Goal: Task Accomplishment & Management: Manage account settings

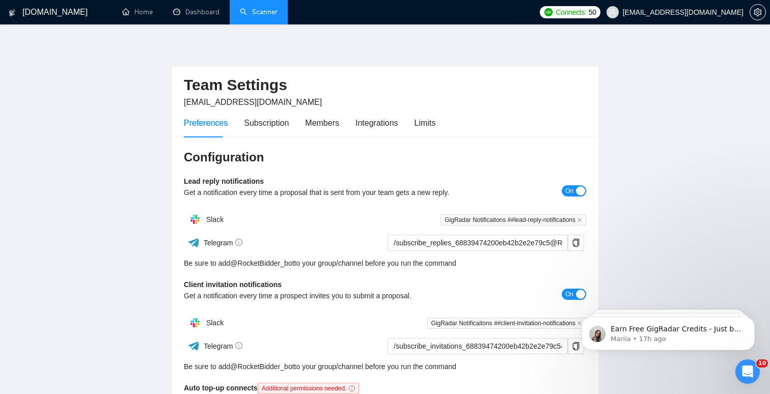
click at [244, 13] on link "Scanner" at bounding box center [259, 12] width 38 height 9
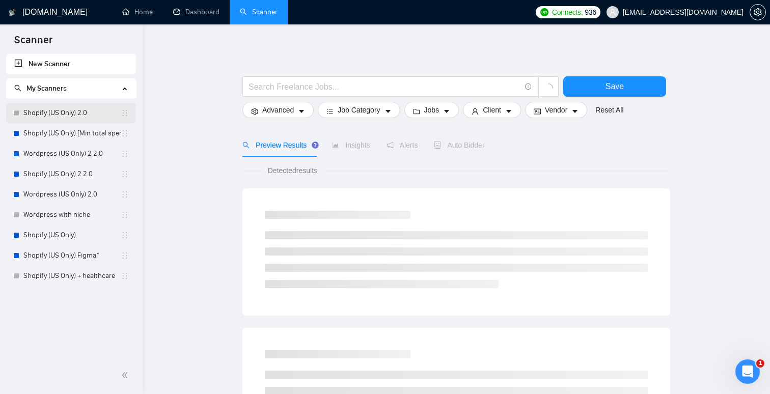
click at [46, 112] on link "Shopify (US Only) 2.0" at bounding box center [71, 113] width 97 height 20
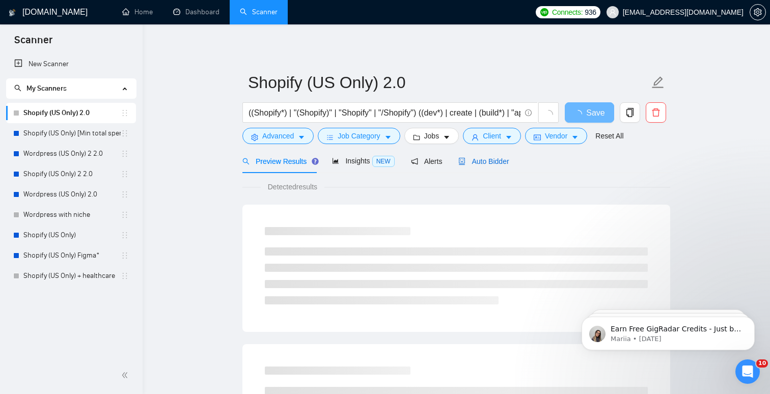
click at [490, 161] on span "Auto Bidder" at bounding box center [484, 161] width 50 height 8
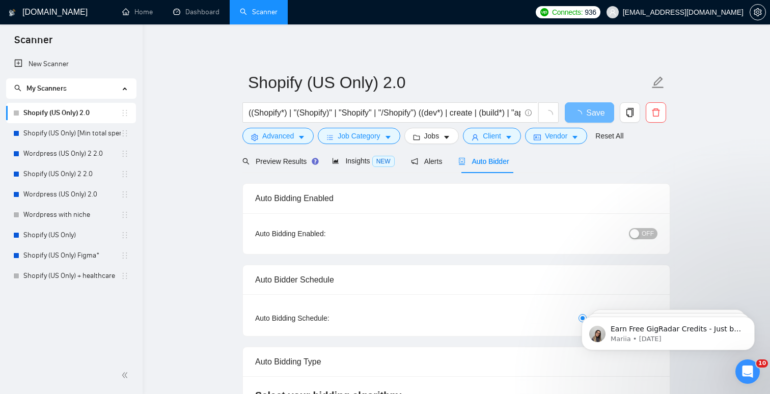
checkbox input "true"
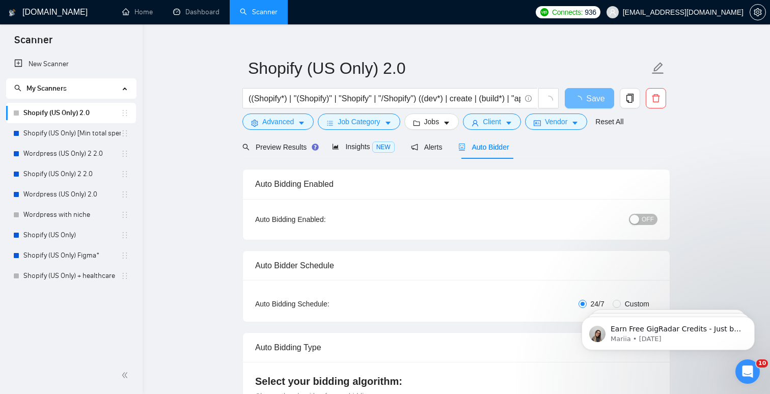
scroll to position [19, 0]
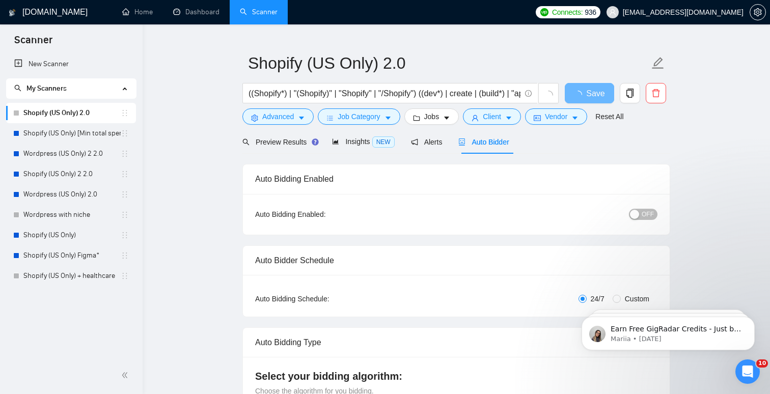
click at [640, 217] on div "button" at bounding box center [634, 214] width 9 height 9
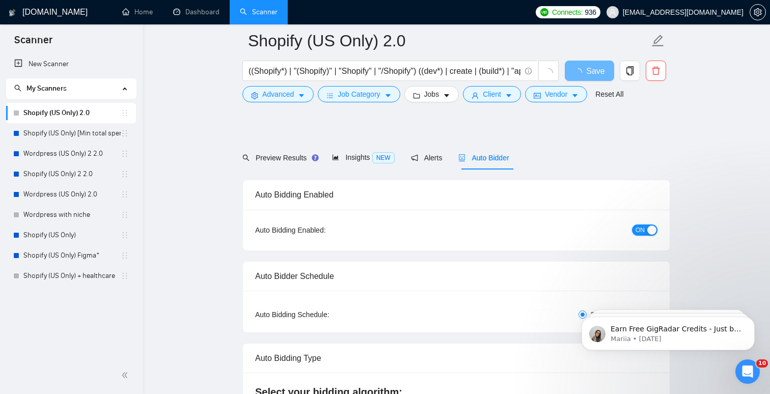
scroll to position [0, 0]
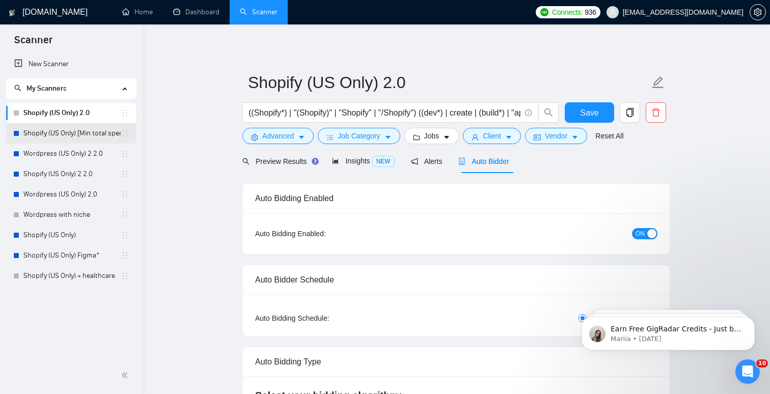
click at [57, 137] on link "Shopify (US Only) [Min total spent $10k] 2.0" at bounding box center [71, 133] width 97 height 20
click at [596, 116] on span "Save" at bounding box center [589, 112] width 18 height 13
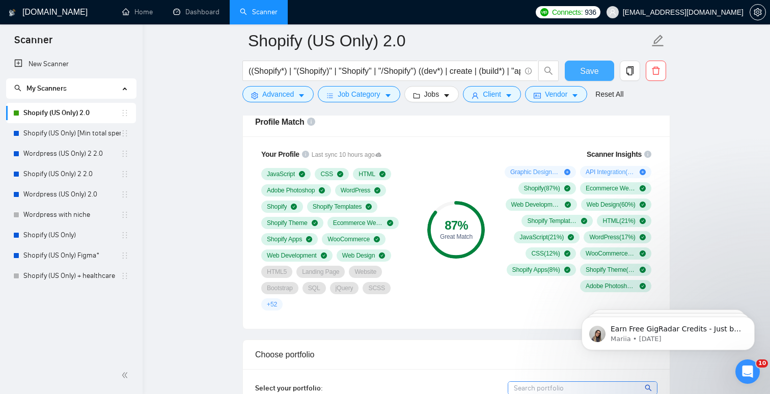
scroll to position [711, 0]
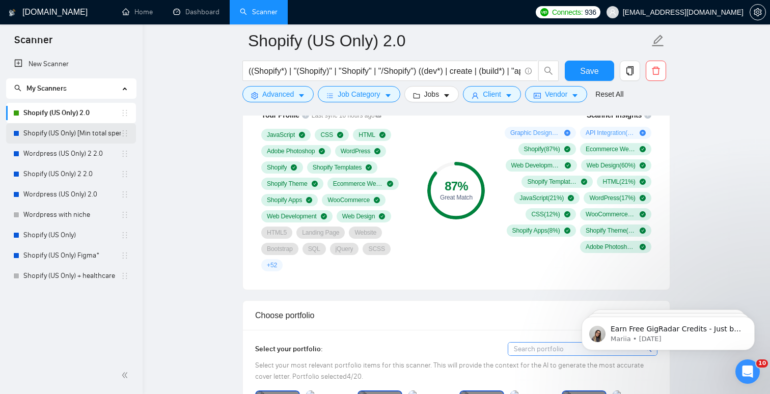
click at [69, 133] on link "Shopify (US Only) [Min total spent $10k] 2.0" at bounding box center [71, 133] width 97 height 20
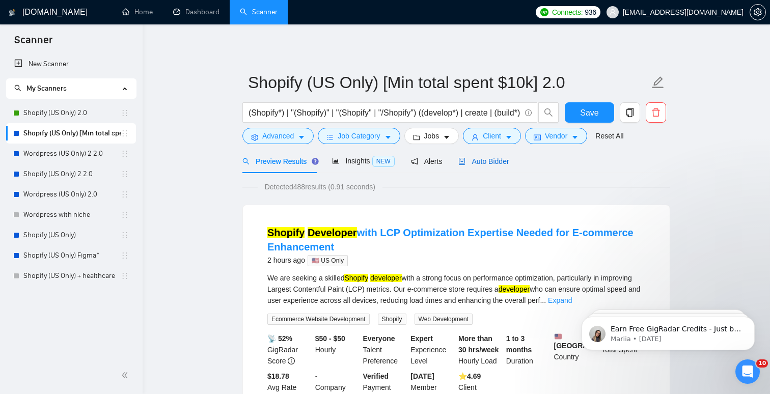
click at [496, 162] on span "Auto Bidder" at bounding box center [484, 161] width 50 height 8
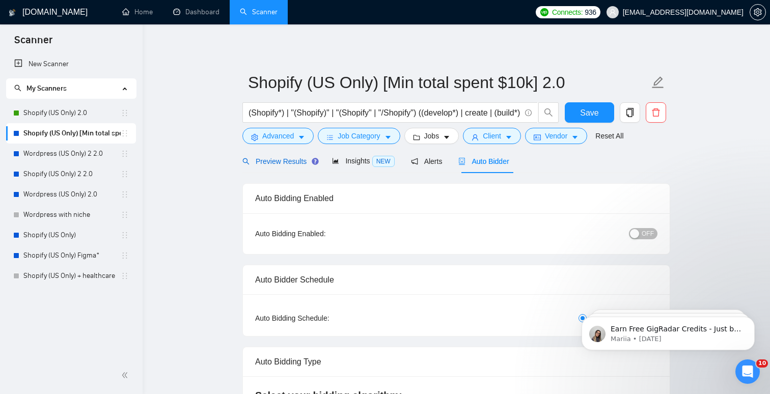
click at [273, 160] on span "Preview Results" at bounding box center [279, 161] width 73 height 8
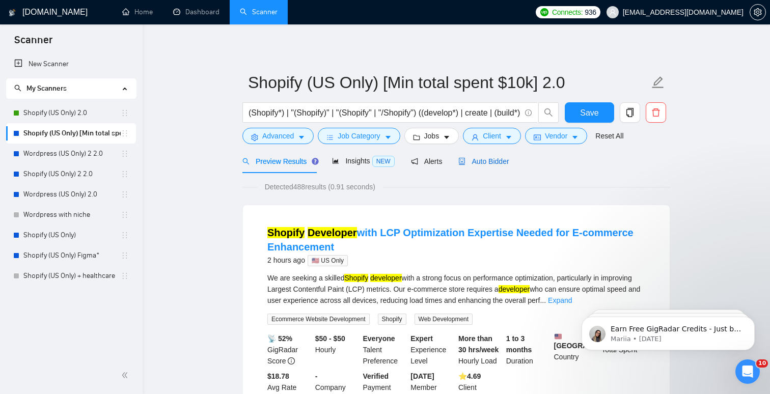
click at [489, 158] on span "Auto Bidder" at bounding box center [484, 161] width 50 height 8
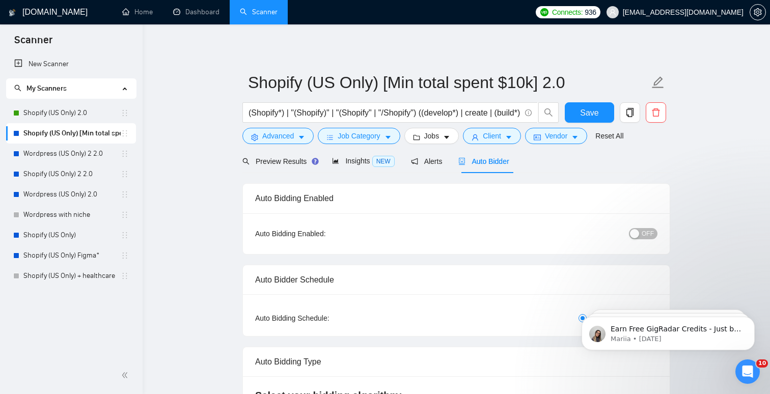
click at [638, 240] on div "OFF" at bounding box center [591, 234] width 134 height 16
click at [642, 233] on button "OFF" at bounding box center [643, 233] width 29 height 11
click at [602, 108] on button "Save" at bounding box center [589, 112] width 49 height 20
click at [55, 156] on link "Wordpress (US Only) 2 2.0" at bounding box center [71, 154] width 97 height 20
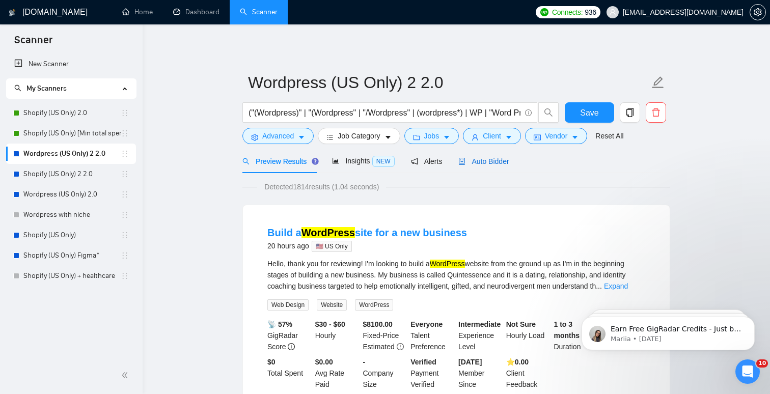
click at [480, 164] on span "Auto Bidder" at bounding box center [484, 161] width 50 height 8
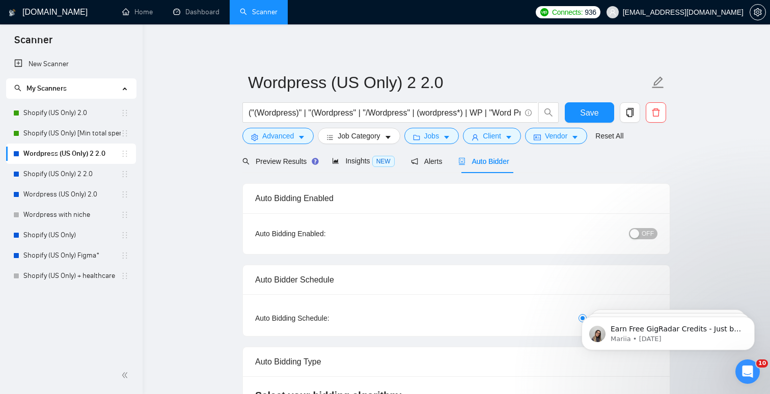
click at [642, 238] on span "OFF" at bounding box center [648, 233] width 12 height 11
click at [591, 109] on span "Save" at bounding box center [589, 112] width 18 height 13
click at [43, 172] on link "Shopify (US Only) 2 2.0" at bounding box center [71, 174] width 97 height 20
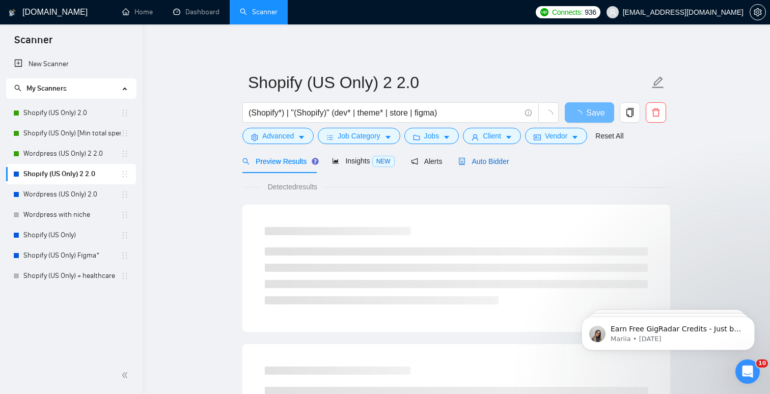
click at [472, 159] on span "Auto Bidder" at bounding box center [484, 161] width 50 height 8
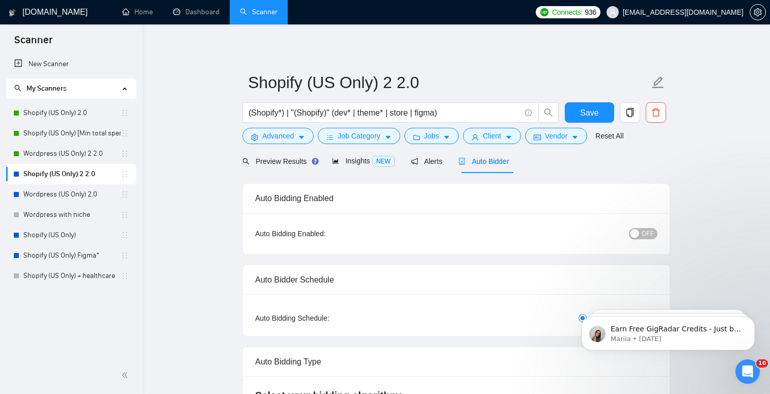
click at [648, 233] on span "OFF" at bounding box center [648, 233] width 12 height 11
click at [599, 111] on button "Save" at bounding box center [589, 112] width 49 height 20
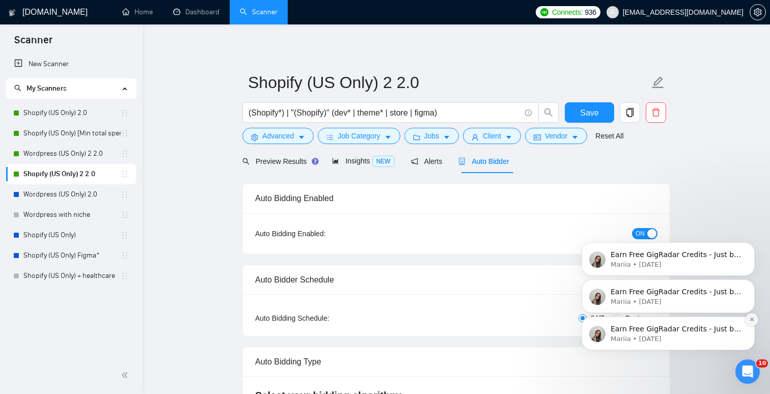
click at [751, 320] on icon "Dismiss notification" at bounding box center [753, 320] width 6 height 6
click at [753, 321] on icon "Dismiss notification" at bounding box center [752, 320] width 4 height 4
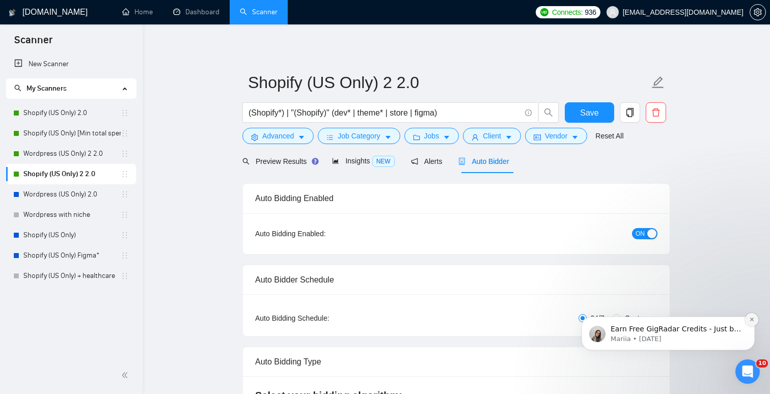
click at [752, 321] on icon "Dismiss notification" at bounding box center [753, 320] width 6 height 6
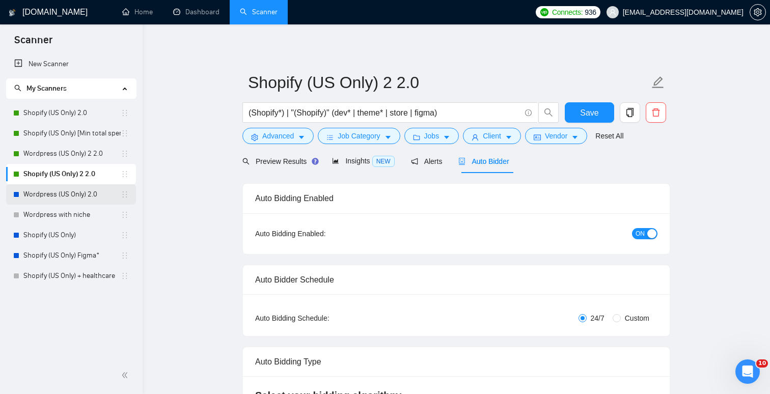
click at [50, 193] on link "Wordpress (US Only) 2.0" at bounding box center [71, 194] width 97 height 20
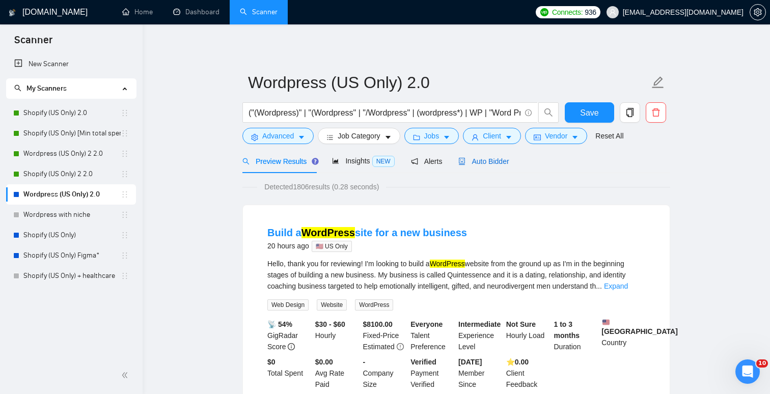
click at [499, 160] on span "Auto Bidder" at bounding box center [484, 161] width 50 height 8
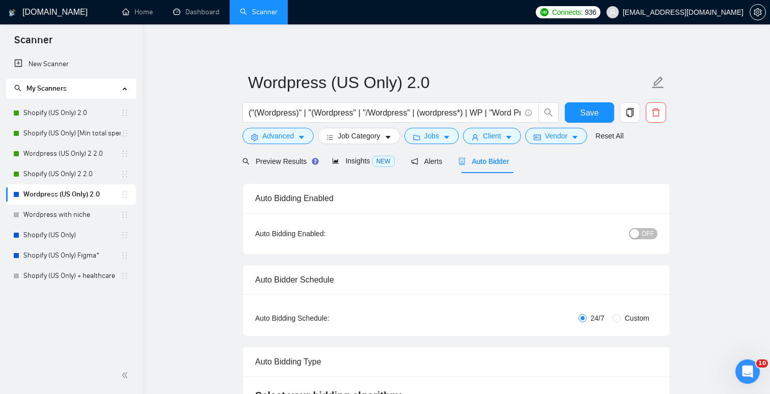
click at [637, 230] on div "button" at bounding box center [634, 233] width 9 height 9
click at [603, 115] on button "Save" at bounding box center [589, 112] width 49 height 20
checkbox input "true"
click at [184, 16] on link "Dashboard" at bounding box center [196, 12] width 46 height 9
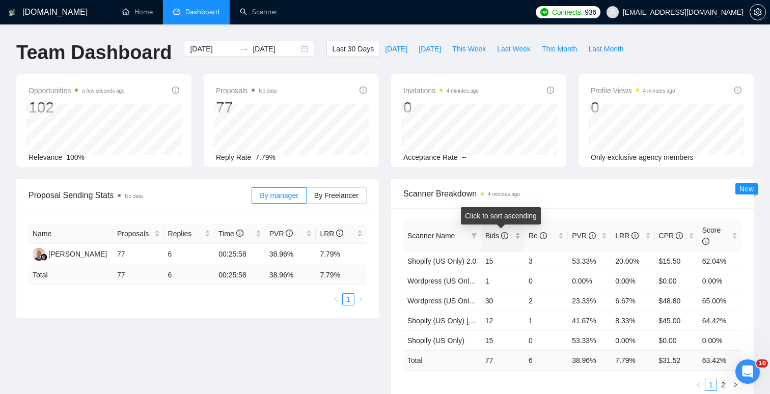
click at [488, 240] on span "Bids" at bounding box center [500, 235] width 28 height 11
click at [486, 232] on div "Bids" at bounding box center [503, 235] width 35 height 11
click at [456, 280] on link "Wordpress (US Only) 2.0" at bounding box center [447, 281] width 79 height 8
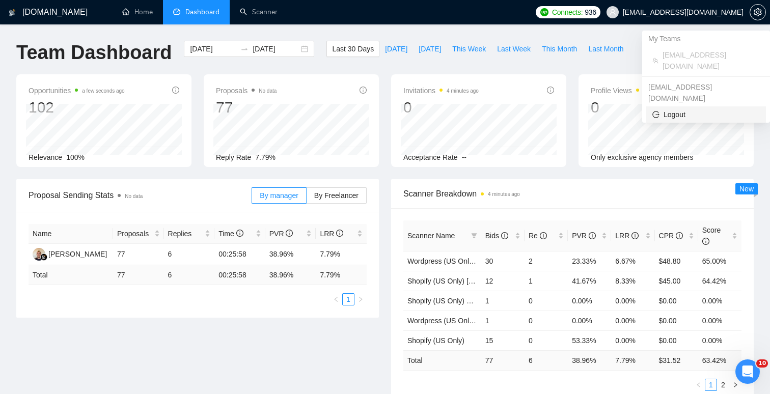
click at [679, 109] on span "Logout" at bounding box center [707, 114] width 108 height 11
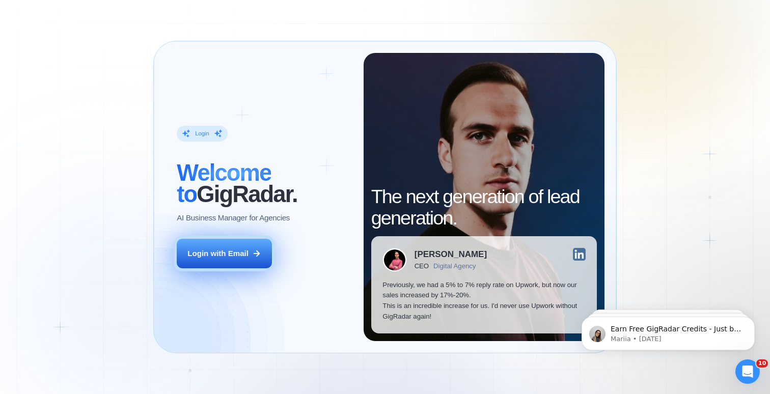
click at [203, 259] on button "Login with Email" at bounding box center [224, 254] width 95 height 30
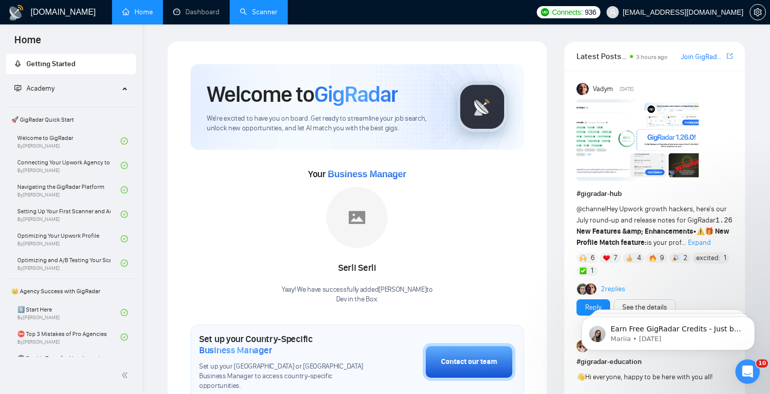
click at [272, 16] on link "Scanner" at bounding box center [259, 12] width 38 height 9
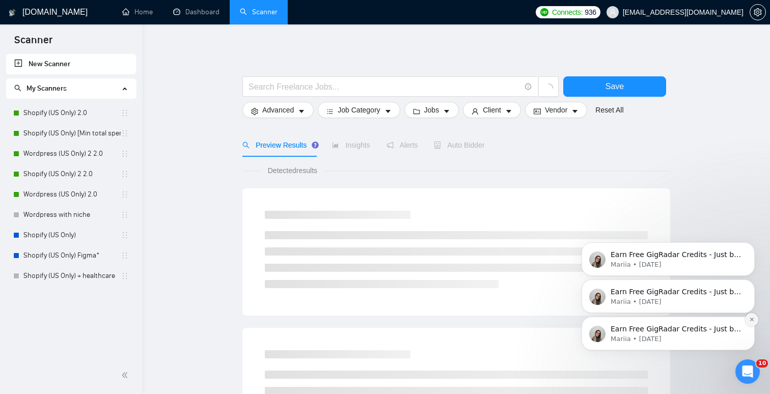
click at [753, 323] on button "Dismiss notification" at bounding box center [751, 319] width 13 height 13
click at [753, 320] on icon "Dismiss notification" at bounding box center [753, 320] width 6 height 6
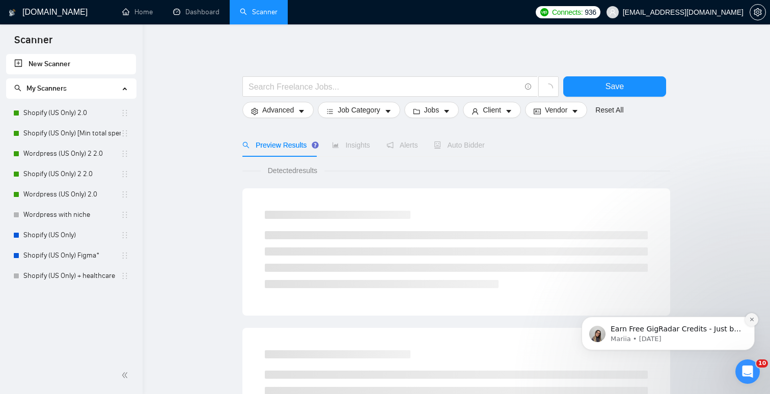
click at [754, 319] on icon "Dismiss notification" at bounding box center [753, 320] width 6 height 6
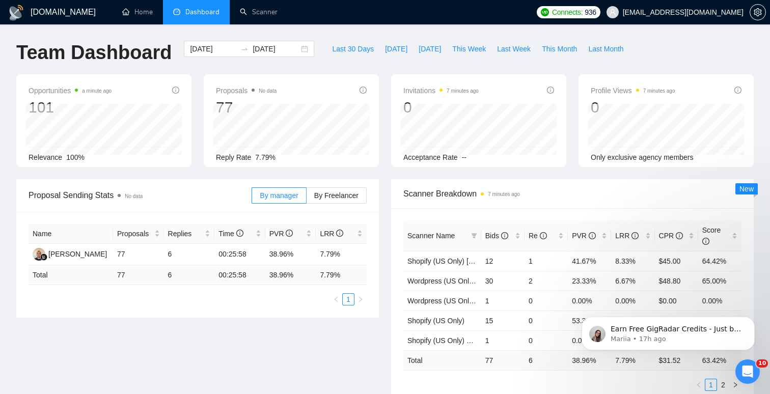
click at [436, 235] on span "Scanner Name" at bounding box center [431, 236] width 47 height 8
click at [454, 242] on th "Scanner Name" at bounding box center [443, 236] width 78 height 31
click at [447, 237] on span "Scanner Name" at bounding box center [431, 236] width 47 height 8
click at [453, 235] on span "Scanner Name" at bounding box center [431, 236] width 47 height 8
click at [752, 321] on icon "Dismiss notification" at bounding box center [753, 320] width 6 height 6
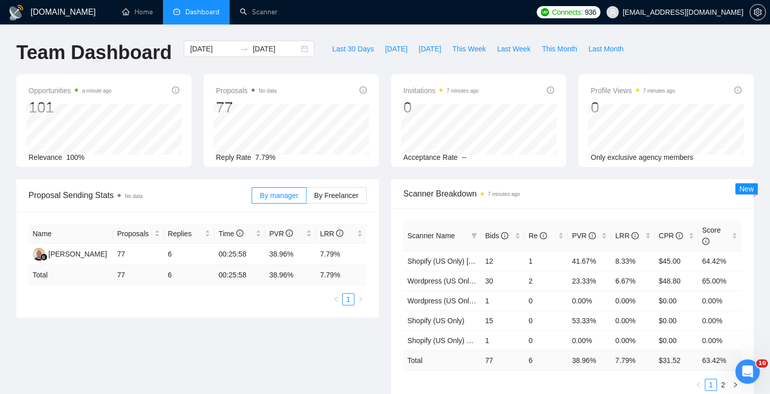
click at [448, 237] on span "Scanner Name" at bounding box center [431, 236] width 47 height 8
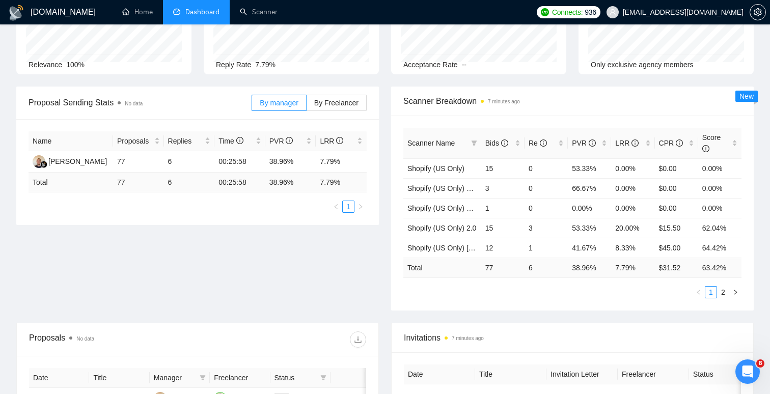
scroll to position [108, 0]
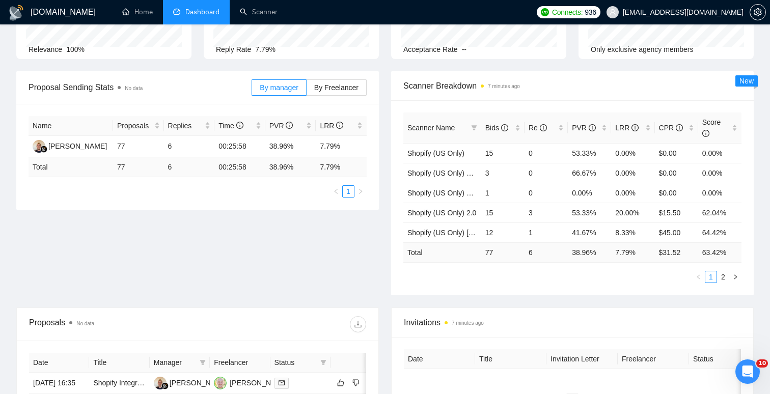
click at [447, 128] on span "Scanner Name" at bounding box center [431, 128] width 47 height 8
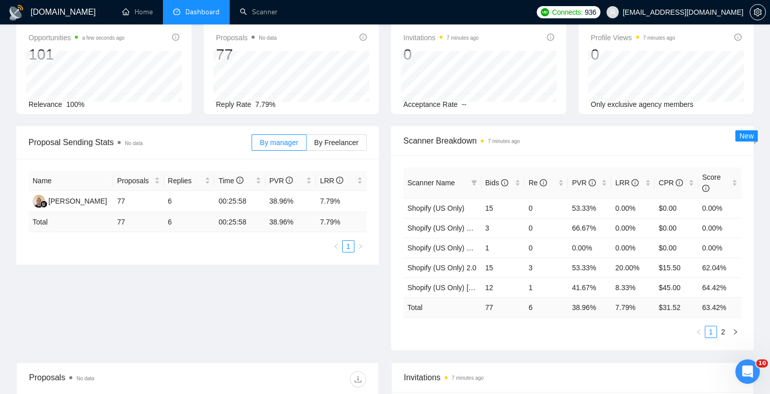
scroll to position [0, 0]
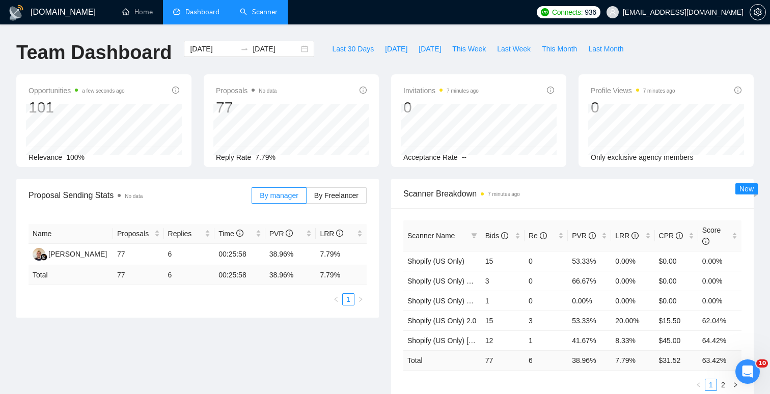
click at [257, 13] on link "Scanner" at bounding box center [259, 12] width 38 height 9
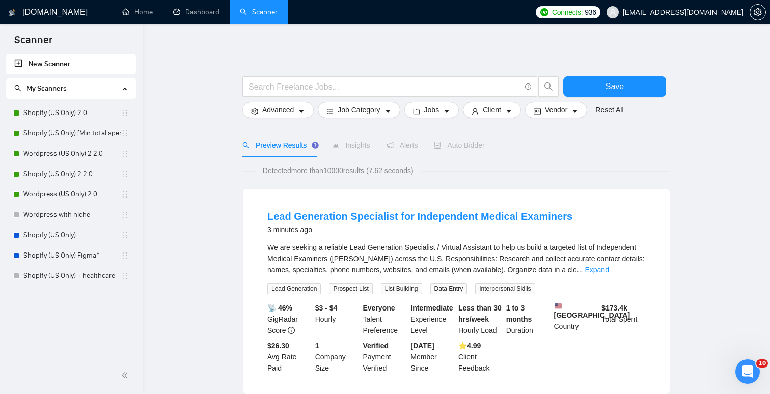
click at [66, 117] on link "Shopify (US Only) 2.0" at bounding box center [71, 113] width 97 height 20
